Goal: Information Seeking & Learning: Learn about a topic

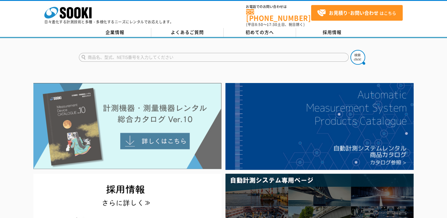
click at [152, 141] on img at bounding box center [127, 126] width 188 height 86
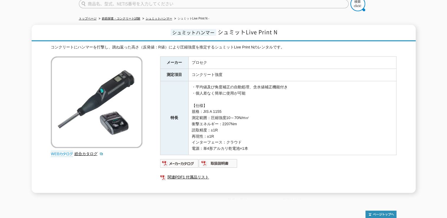
scroll to position [79, 0]
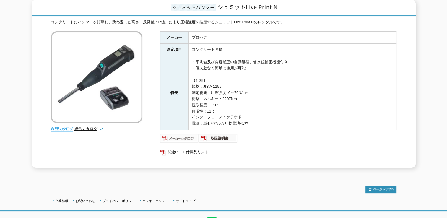
click at [184, 136] on img at bounding box center [179, 137] width 39 height 9
click at [216, 133] on img at bounding box center [218, 137] width 39 height 9
click at [182, 149] on link "関連PDF1 付属品リスト" at bounding box center [278, 152] width 236 height 8
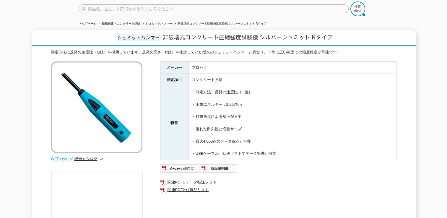
scroll to position [69, 0]
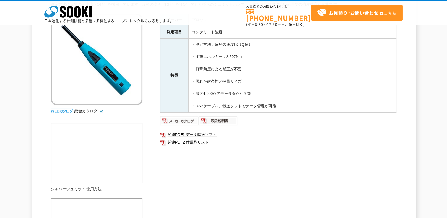
click at [180, 121] on img at bounding box center [179, 120] width 39 height 9
click at [198, 133] on link "関連PDF1 データ転送ソフト" at bounding box center [278, 135] width 236 height 8
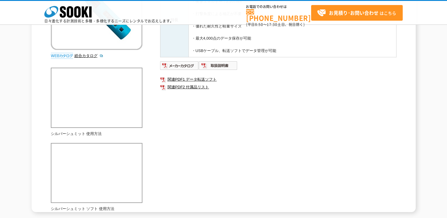
scroll to position [157, 0]
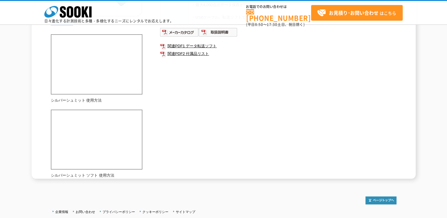
click at [290, 143] on div "測定方法に反発の速度比（Q値）を採用しています。反発の高さ（R値）を測定していた従来のシュミットハンマーと異なり、非常に広い範囲での強度推定が可能です。 総合…" at bounding box center [223, 46] width 345 height 266
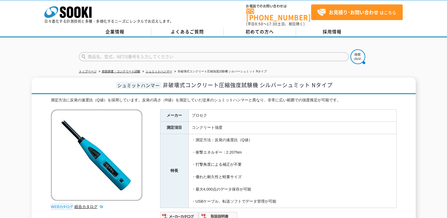
scroll to position [49, 0]
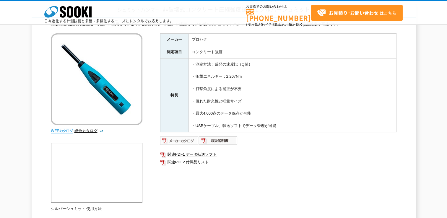
click at [182, 140] on img at bounding box center [179, 140] width 39 height 9
